Goal: Information Seeking & Learning: Learn about a topic

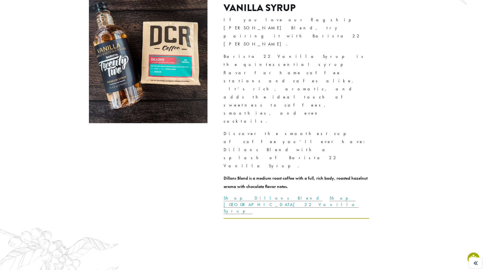
scroll to position [1522, 0]
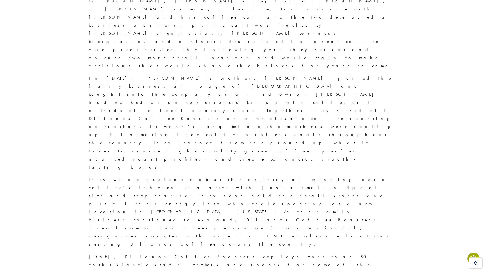
scroll to position [378, 0]
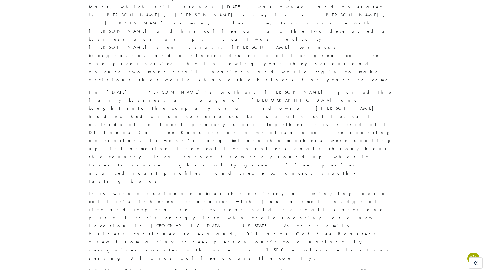
scroll to position [363, 0]
copy strong "HELPFUL"
drag, startPoint x: 368, startPoint y: 139, endPoint x: 259, endPoint y: 142, distance: 108.6
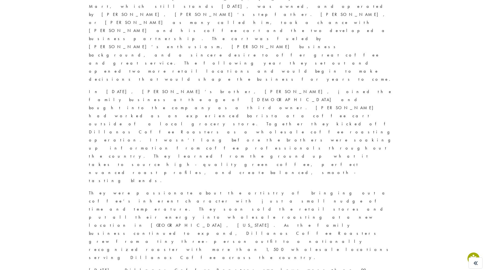
copy blockquote "I have a helpful attitude. I’m willing to lend a hand even if it’s not my job."
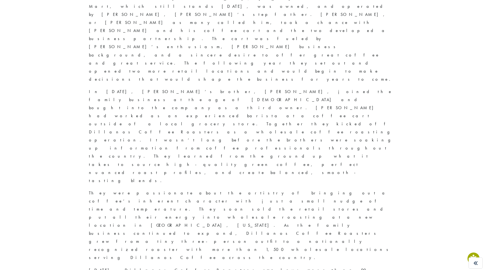
copy div "FRIENDLY"
drag, startPoint x: 383, startPoint y: 165, endPoint x: 260, endPoint y: 167, distance: 123.1
copy blockquote "I am a caring person. I am genuinely pleasant, courteous, and nice."
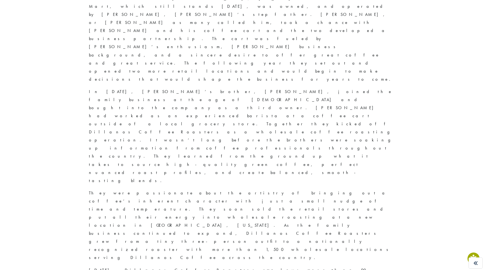
copy strong "HONEST"
drag, startPoint x: 258, startPoint y: 195, endPoint x: 408, endPoint y: 193, distance: 150.0
copy blockquote "I am an honest person that displays a high level of integrity."
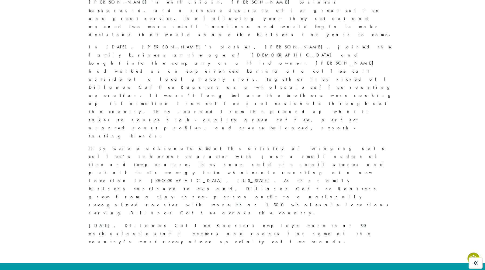
scroll to position [408, 0]
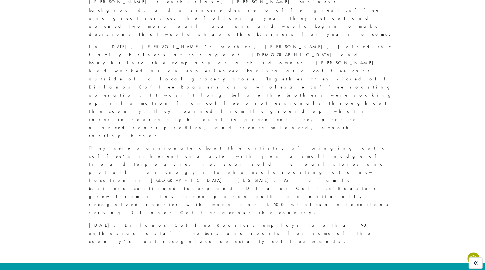
copy div "FLEXIBLE"
drag, startPoint x: 312, startPoint y: 188, endPoint x: 257, endPoint y: 178, distance: 55.3
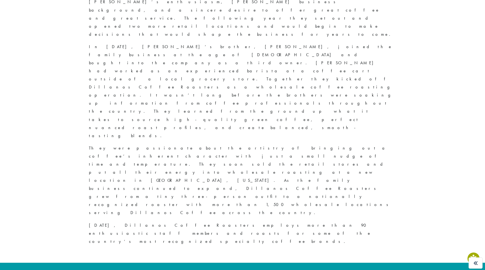
copy blockquote "I am eager to implement and embrace change, recognizing that it is essential fo…"
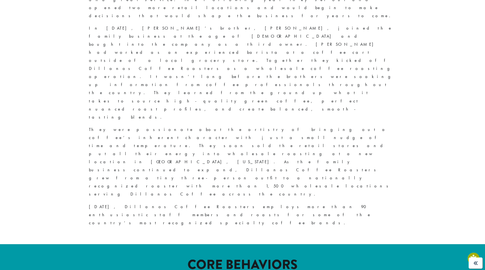
scroll to position [431, 0]
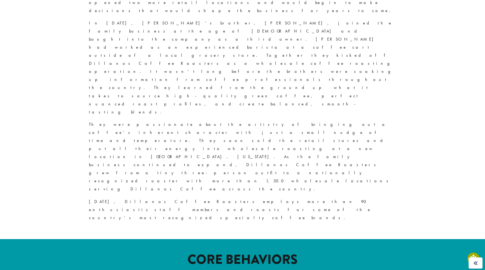
copy strong "RESOURCEFUL"
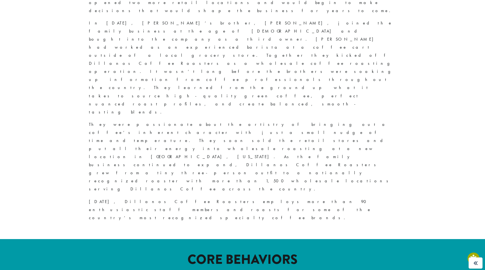
copy article "I optimize our resources and creatively problem-solve to achieve our goals."
drag, startPoint x: 304, startPoint y: 224, endPoint x: 263, endPoint y: 214, distance: 42.0
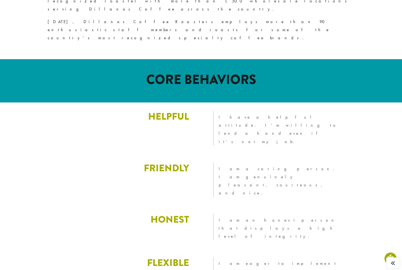
scroll to position [610, 0]
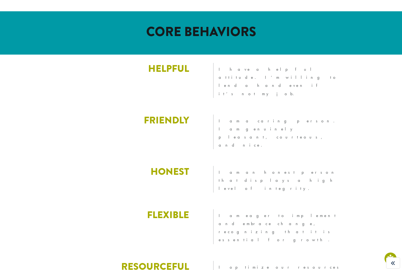
scroll to position [657, 0]
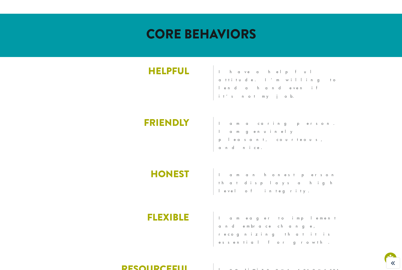
drag, startPoint x: 38, startPoint y: 71, endPoint x: 204, endPoint y: 88, distance: 167.4
drag, startPoint x: 333, startPoint y: 89, endPoint x: 242, endPoint y: 76, distance: 92.6
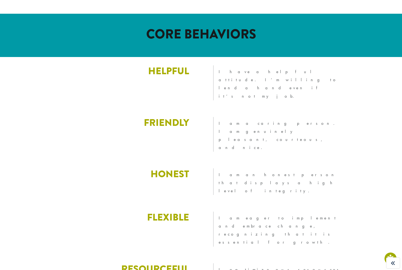
drag, startPoint x: 218, startPoint y: 71, endPoint x: 339, endPoint y: 92, distance: 123.2
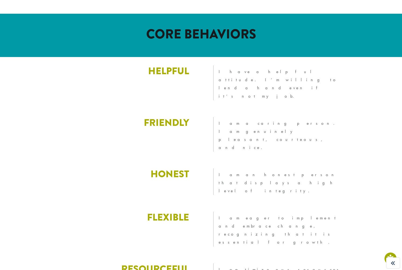
drag, startPoint x: 199, startPoint y: 131, endPoint x: 75, endPoint y: 113, distance: 125.8
drag, startPoint x: 215, startPoint y: 113, endPoint x: 267, endPoint y: 142, distance: 59.0
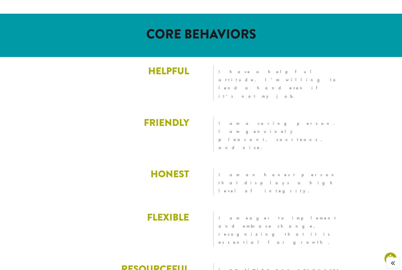
drag, startPoint x: 192, startPoint y: 181, endPoint x: 100, endPoint y: 163, distance: 93.5
drag, startPoint x: 95, startPoint y: 167, endPoint x: 197, endPoint y: 180, distance: 102.6
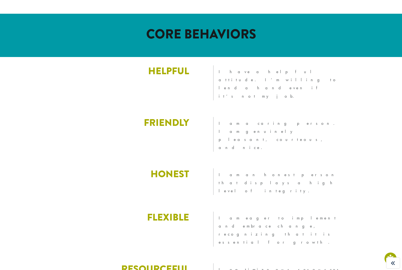
drag, startPoint x: 250, startPoint y: 187, endPoint x: 219, endPoint y: 169, distance: 36.3
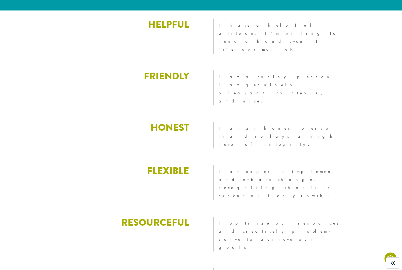
scroll to position [708, 0]
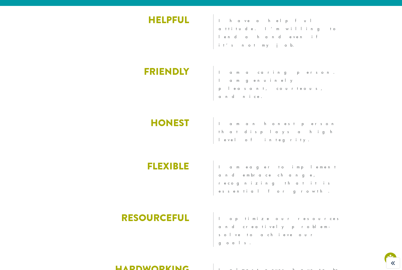
drag, startPoint x: 118, startPoint y: 172, endPoint x: 47, endPoint y: 169, distance: 71.2
drag, startPoint x: 254, startPoint y: 191, endPoint x: 215, endPoint y: 170, distance: 44.7
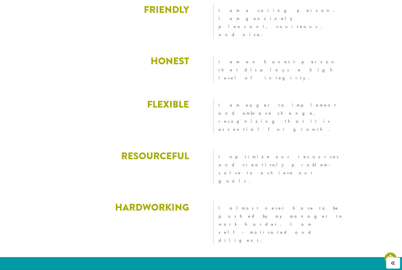
scroll to position [777, 0]
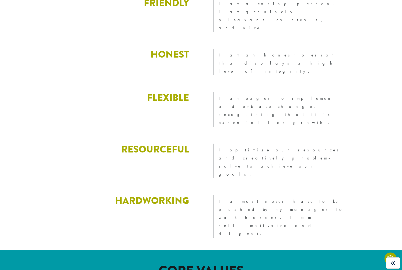
drag, startPoint x: 171, startPoint y: 161, endPoint x: 57, endPoint y: 147, distance: 114.8
drag, startPoint x: 246, startPoint y: 172, endPoint x: 202, endPoint y: 151, distance: 48.2
drag, startPoint x: 197, startPoint y: 214, endPoint x: 75, endPoint y: 198, distance: 122.6
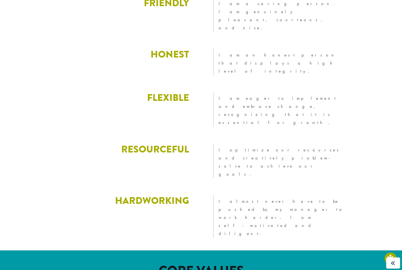
drag, startPoint x: 200, startPoint y: 215, endPoint x: 55, endPoint y: 199, distance: 146.6
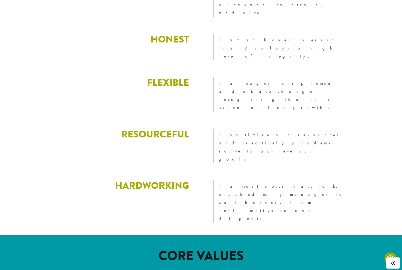
scroll to position [806, 0]
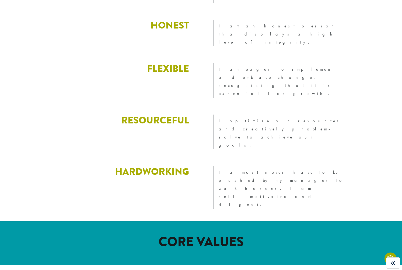
drag, startPoint x: 307, startPoint y: 203, endPoint x: 210, endPoint y: 174, distance: 100.5
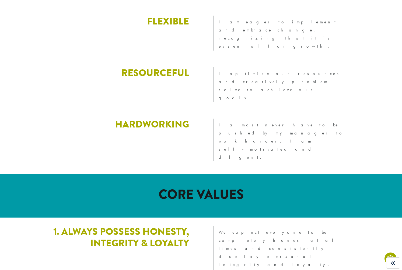
scroll to position [855, 0]
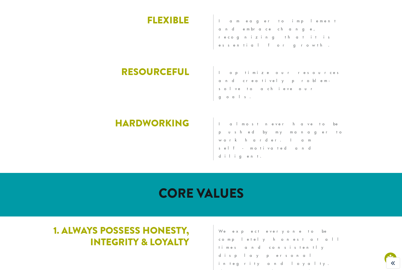
drag, startPoint x: 186, startPoint y: 194, endPoint x: 52, endPoint y: 175, distance: 135.8
drag, startPoint x: 254, startPoint y: 200, endPoint x: 224, endPoint y: 185, distance: 33.8
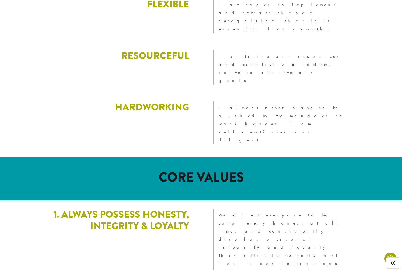
scroll to position [871, 0]
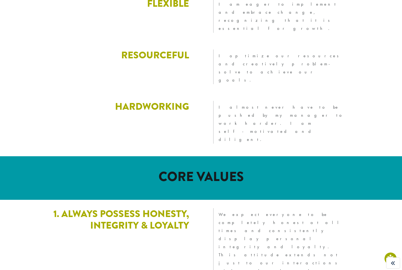
drag, startPoint x: 194, startPoint y: 222, endPoint x: 42, endPoint y: 206, distance: 153.4
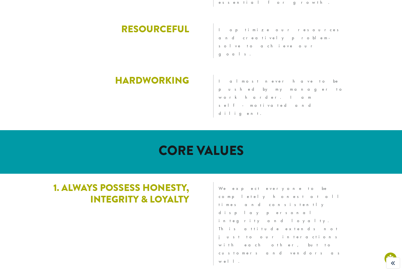
scroll to position [902, 0]
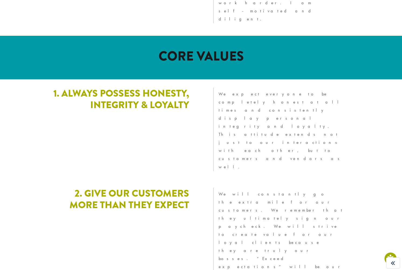
scroll to position [995, 0]
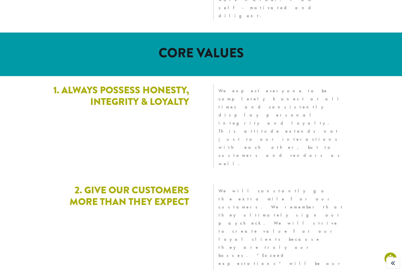
drag, startPoint x: 190, startPoint y: 151, endPoint x: 98, endPoint y: 133, distance: 93.2
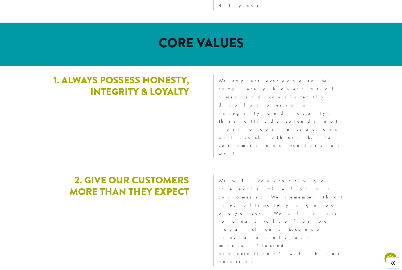
scroll to position [1009, 0]
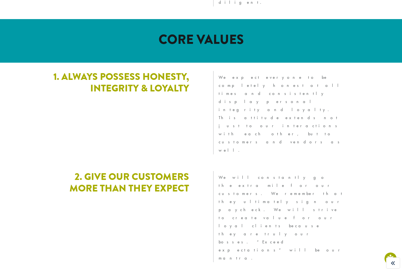
drag, startPoint x: 347, startPoint y: 152, endPoint x: 202, endPoint y: 127, distance: 147.3
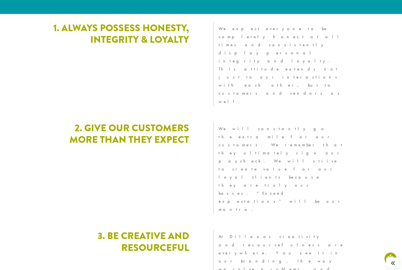
scroll to position [1071, 0]
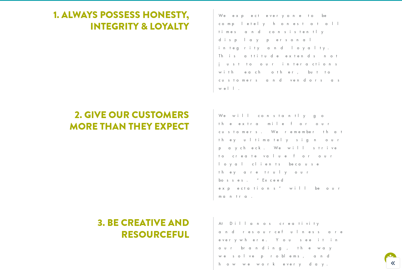
drag, startPoint x: 173, startPoint y: 123, endPoint x: 26, endPoint y: 110, distance: 147.1
drag, startPoint x: 338, startPoint y: 145, endPoint x: 216, endPoint y: 112, distance: 125.8
drag, startPoint x: 194, startPoint y: 177, endPoint x: 69, endPoint y: 156, distance: 126.6
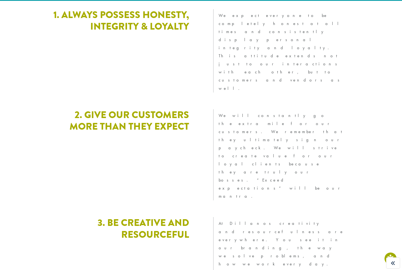
drag, startPoint x: 254, startPoint y: 189, endPoint x: 207, endPoint y: 166, distance: 52.3
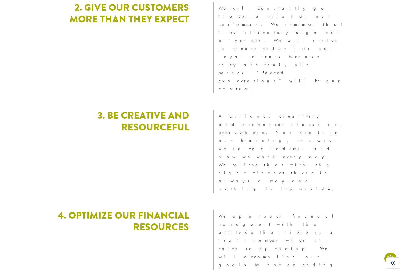
scroll to position [1179, 0]
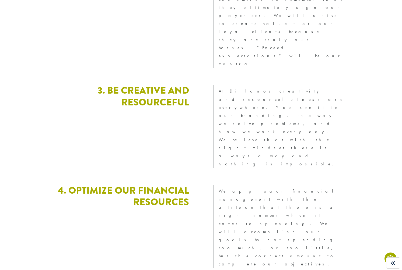
scroll to position [1210, 0]
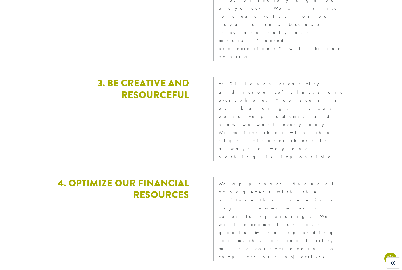
drag, startPoint x: 131, startPoint y: 129, endPoint x: 313, endPoint y: 136, distance: 181.7
drag, startPoint x: 152, startPoint y: 131, endPoint x: 159, endPoint y: 131, distance: 7.0
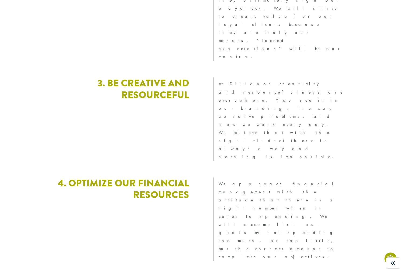
drag, startPoint x: 130, startPoint y: 126, endPoint x: 191, endPoint y: 229, distance: 120.1
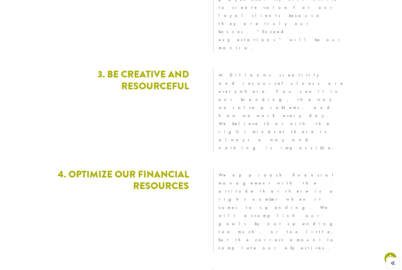
scroll to position [1221, 0]
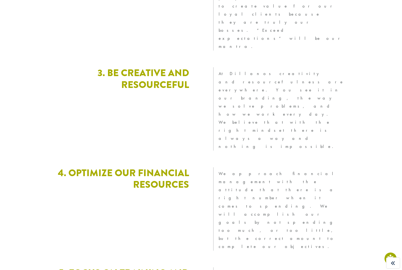
drag, startPoint x: 315, startPoint y: 137, endPoint x: 130, endPoint y: 122, distance: 185.1
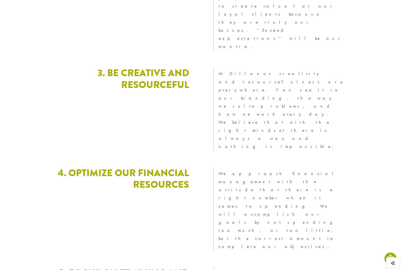
drag, startPoint x: 111, startPoint y: 118, endPoint x: 343, endPoint y: 223, distance: 254.6
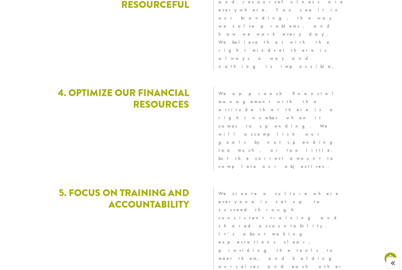
scroll to position [1284, 0]
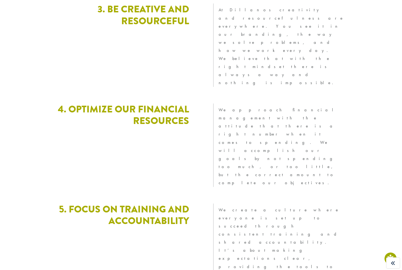
drag, startPoint x: 112, startPoint y: 53, endPoint x: 275, endPoint y: 146, distance: 187.0
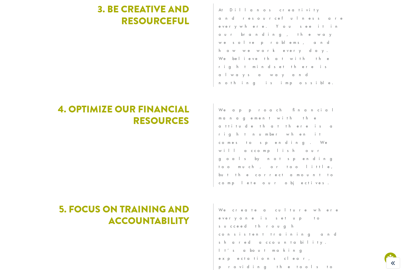
drag, startPoint x: 45, startPoint y: 66, endPoint x: 50, endPoint y: 66, distance: 4.9
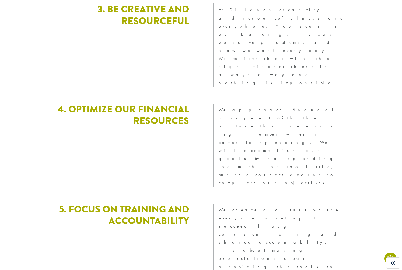
drag, startPoint x: 131, startPoint y: 104, endPoint x: 47, endPoint y: 97, distance: 83.8
drag, startPoint x: 92, startPoint y: 124, endPoint x: 27, endPoint y: 117, distance: 65.6
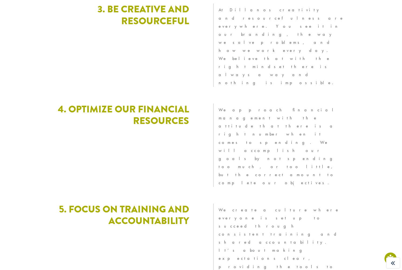
drag, startPoint x: 132, startPoint y: 160, endPoint x: 34, endPoint y: 148, distance: 99.1
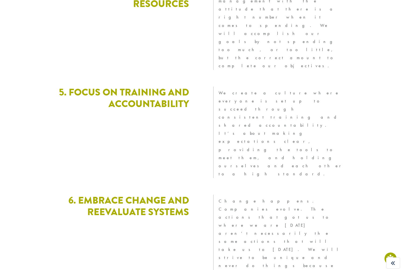
scroll to position [1404, 0]
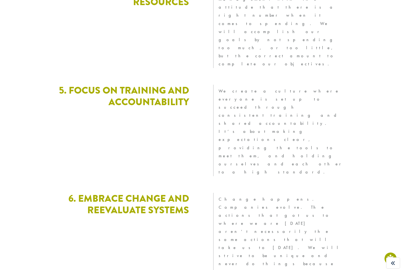
drag, startPoint x: 246, startPoint y: 208, endPoint x: 33, endPoint y: 125, distance: 229.4
drag, startPoint x: 112, startPoint y: 121, endPoint x: 46, endPoint y: 119, distance: 65.7
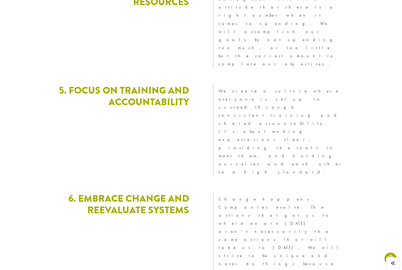
drag, startPoint x: 233, startPoint y: 160, endPoint x: 0, endPoint y: 154, distance: 233.1
drag, startPoint x: 329, startPoint y: 171, endPoint x: 56, endPoint y: 171, distance: 272.8
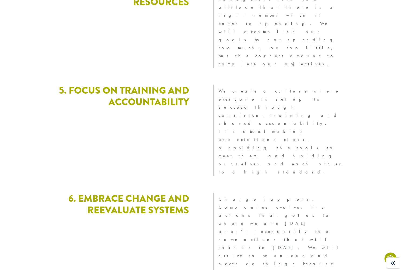
drag, startPoint x: 292, startPoint y: 189, endPoint x: 48, endPoint y: 180, distance: 244.7
drag, startPoint x: 342, startPoint y: 197, endPoint x: 1, endPoint y: 194, distance: 341.5
drag, startPoint x: 260, startPoint y: 218, endPoint x: 52, endPoint y: 208, distance: 208.7
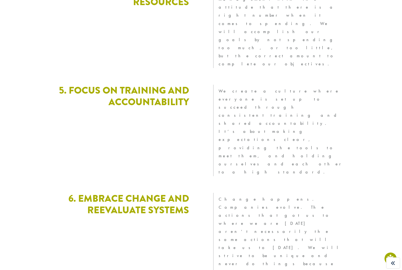
drag, startPoint x: 100, startPoint y: 168, endPoint x: 262, endPoint y: 203, distance: 164.9
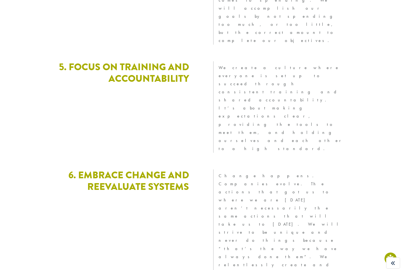
scroll to position [1440, 0]
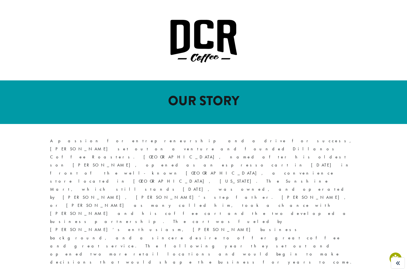
scroll to position [185, 0]
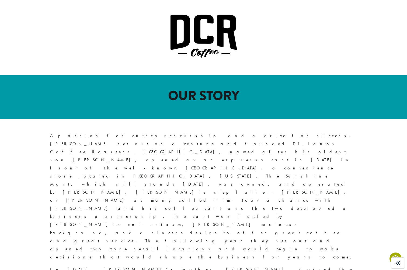
click at [236, 88] on h1 "OUR STORY" at bounding box center [203, 96] width 307 height 16
click at [235, 88] on h1 "OUR STORY" at bounding box center [203, 96] width 307 height 16
click at [226, 88] on h1 "OUR STORY" at bounding box center [203, 96] width 307 height 16
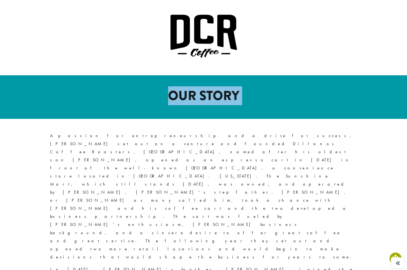
click at [226, 88] on h1 "OUR STORY" at bounding box center [203, 96] width 307 height 16
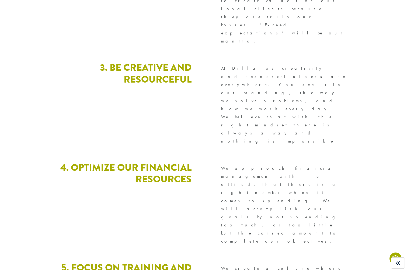
scroll to position [1223, 0]
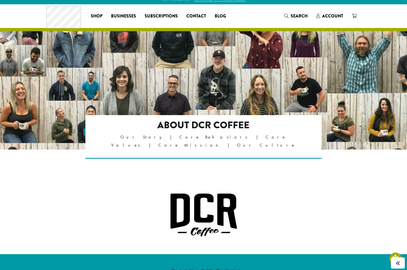
scroll to position [0, 0]
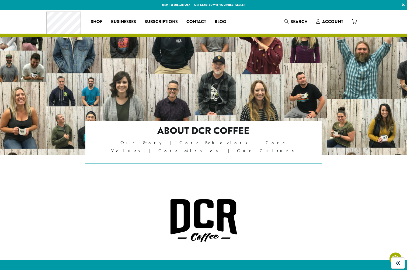
click at [120, 188] on div at bounding box center [203, 223] width 323 height 74
click at [295, 134] on h2 "About DCR Coffee" at bounding box center [204, 131] width 190 height 12
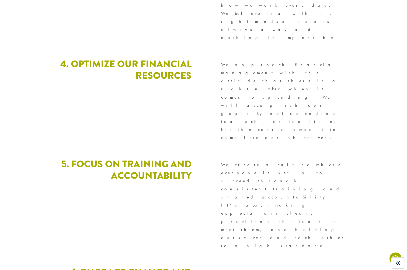
scroll to position [1440, 0]
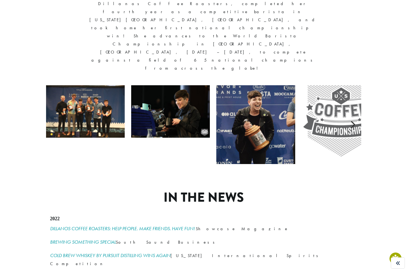
scroll to position [690, 0]
